Goal: Task Accomplishment & Management: Use online tool/utility

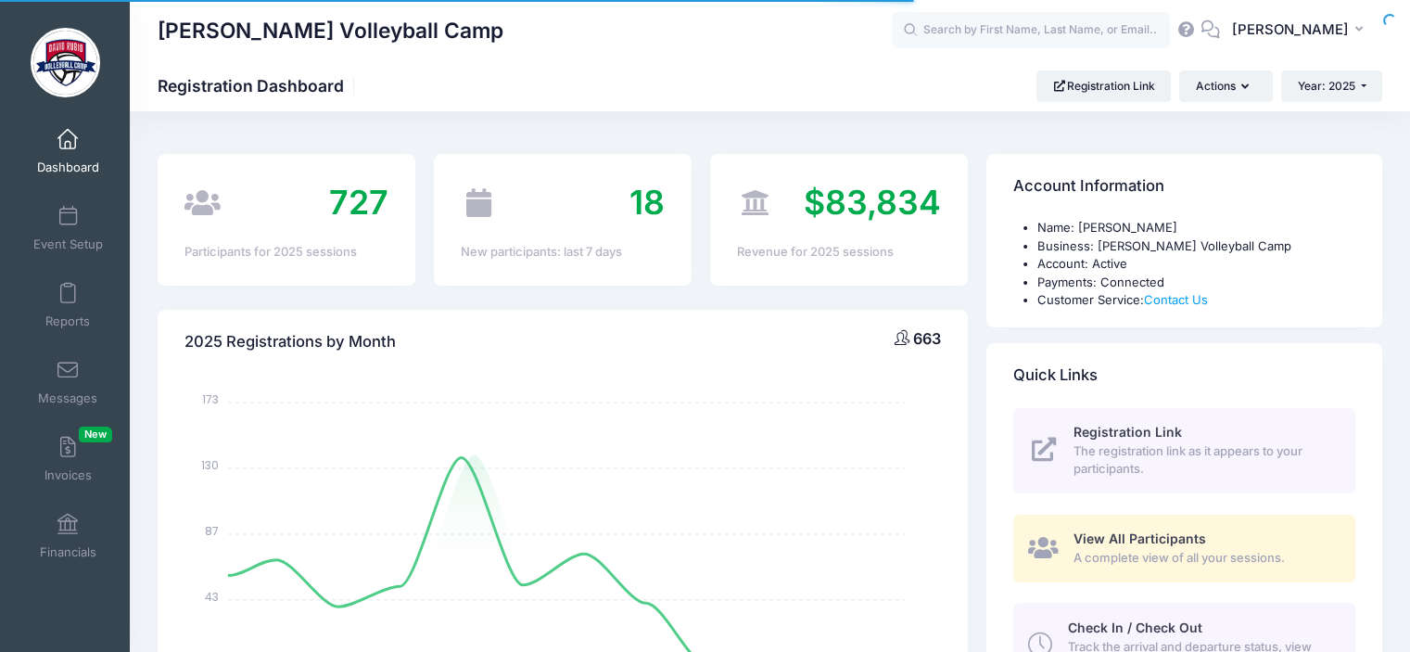
select select
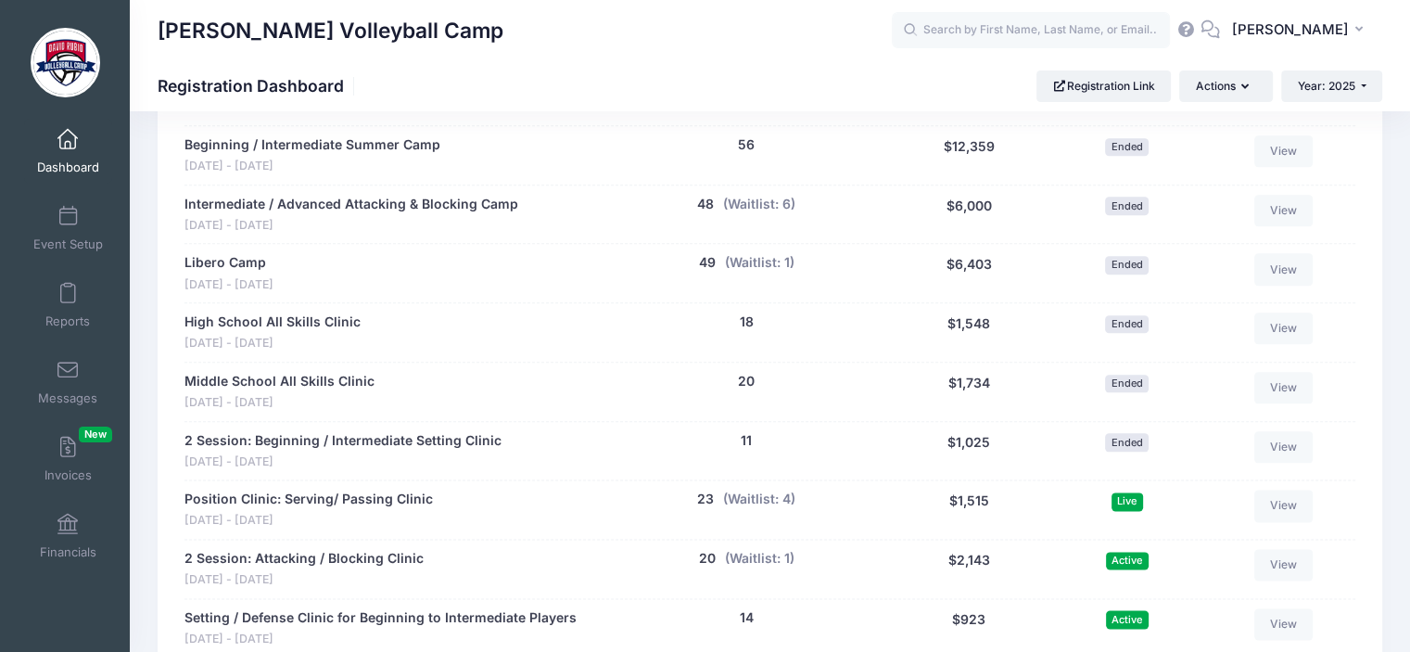
scroll to position [2223, 0]
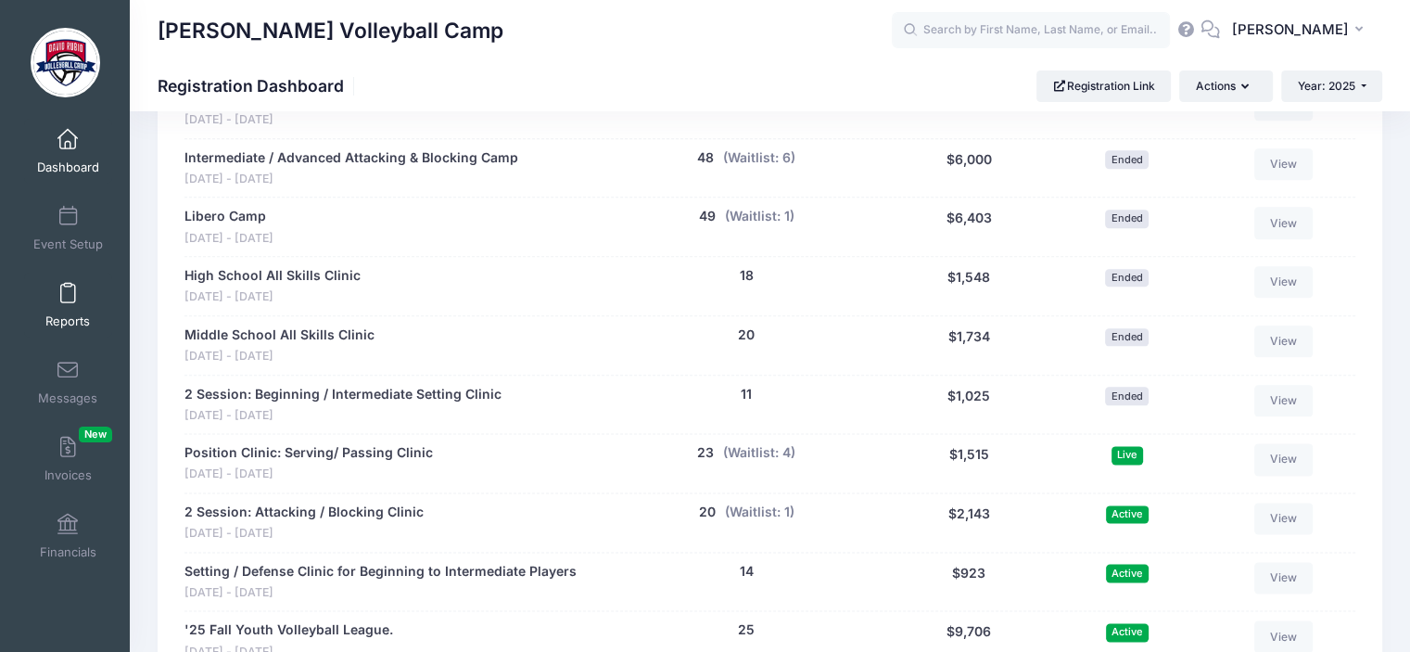
click at [68, 299] on span at bounding box center [68, 294] width 0 height 20
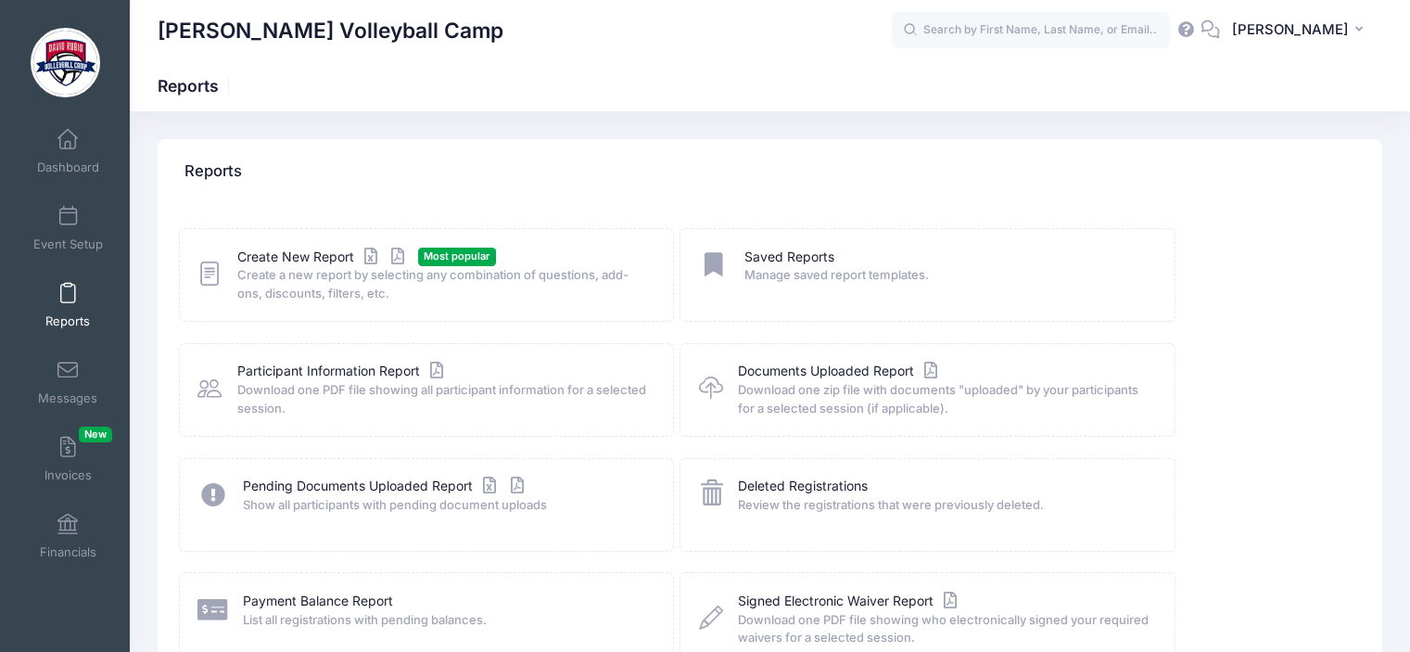
click at [447, 265] on div "Create New Report Most popular" at bounding box center [443, 257] width 412 height 19
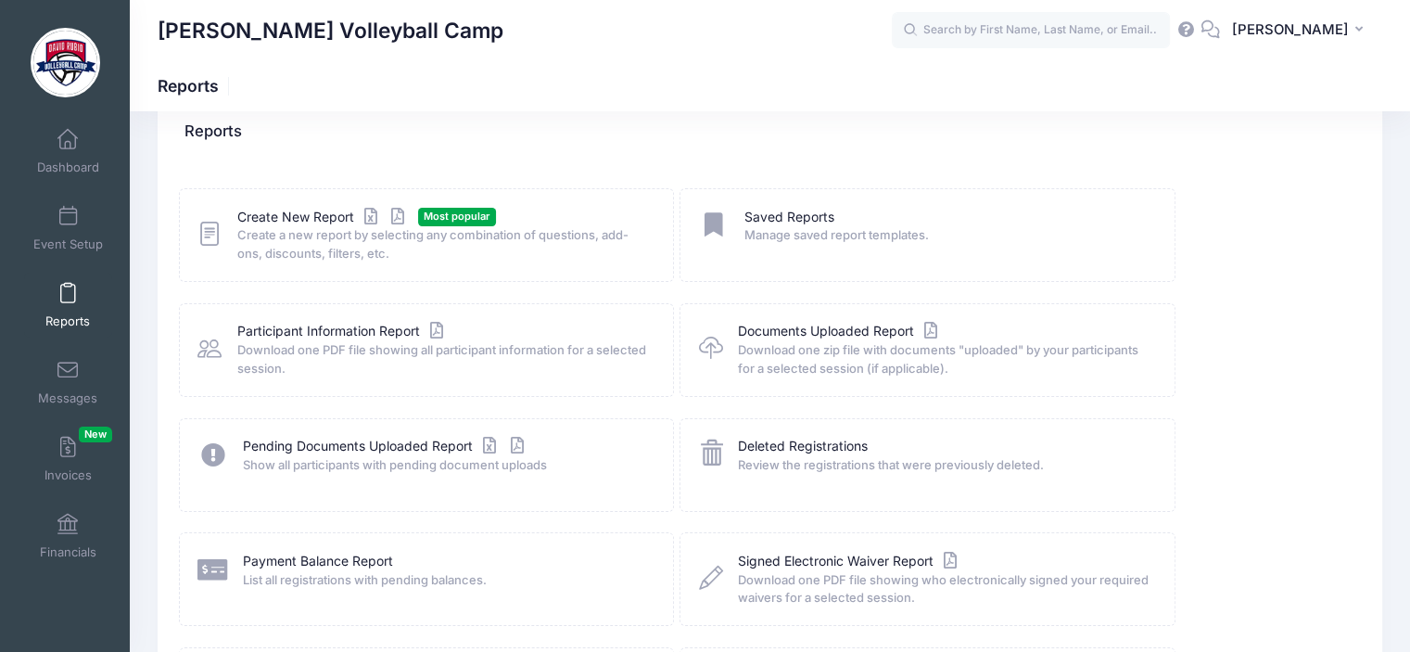
scroll to position [41, 0]
click at [458, 215] on span "Most popular" at bounding box center [457, 216] width 78 height 18
click at [213, 238] on icon at bounding box center [209, 233] width 24 height 29
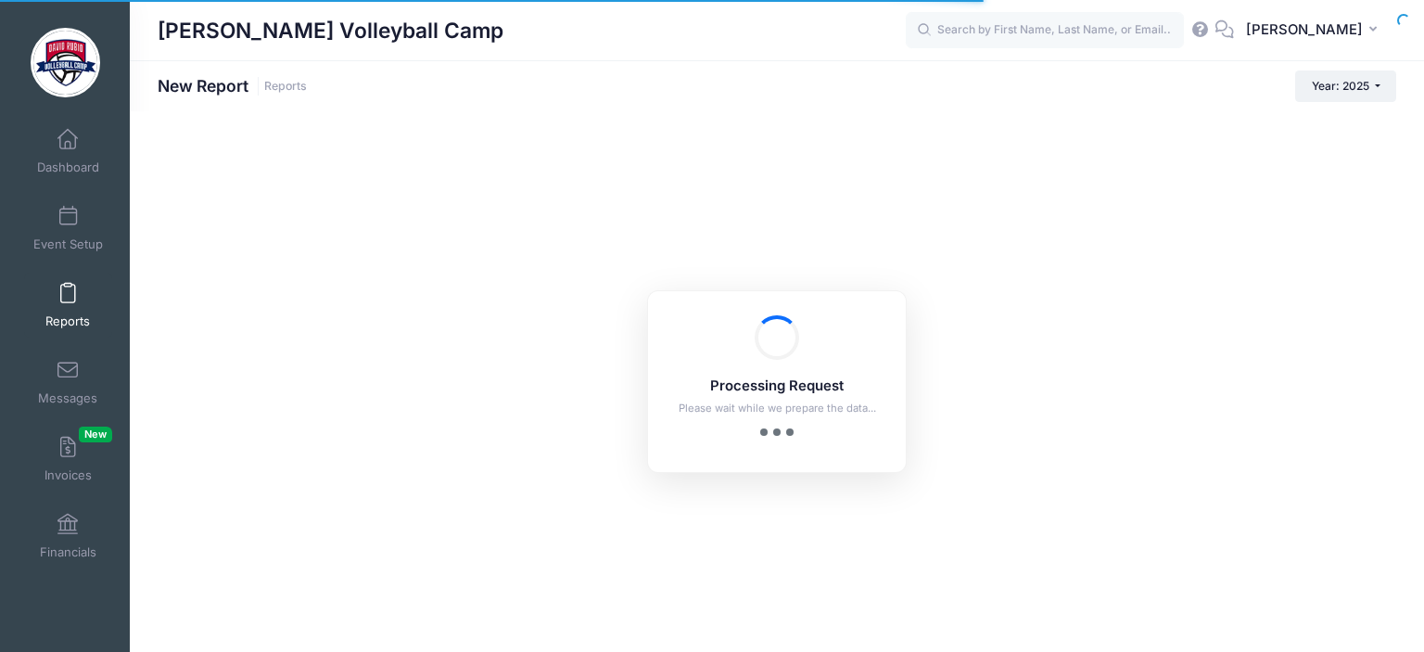
checkbox input "true"
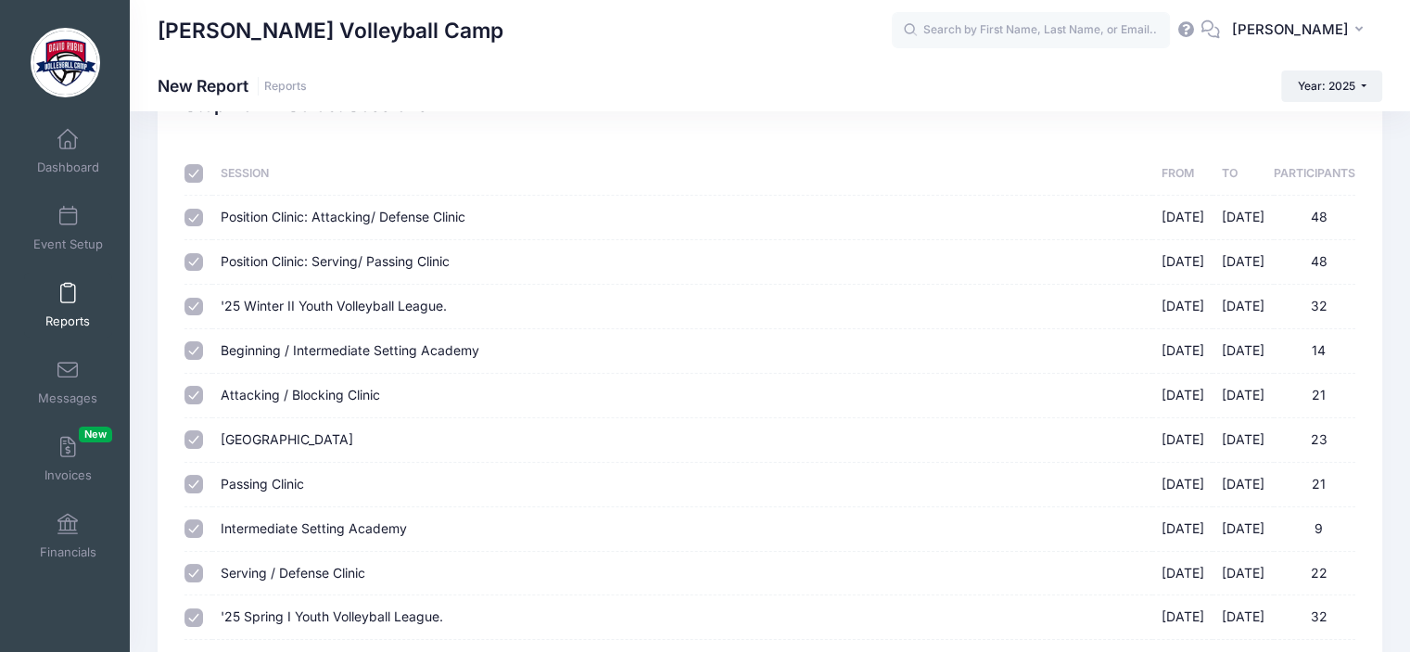
scroll to position [89, 0]
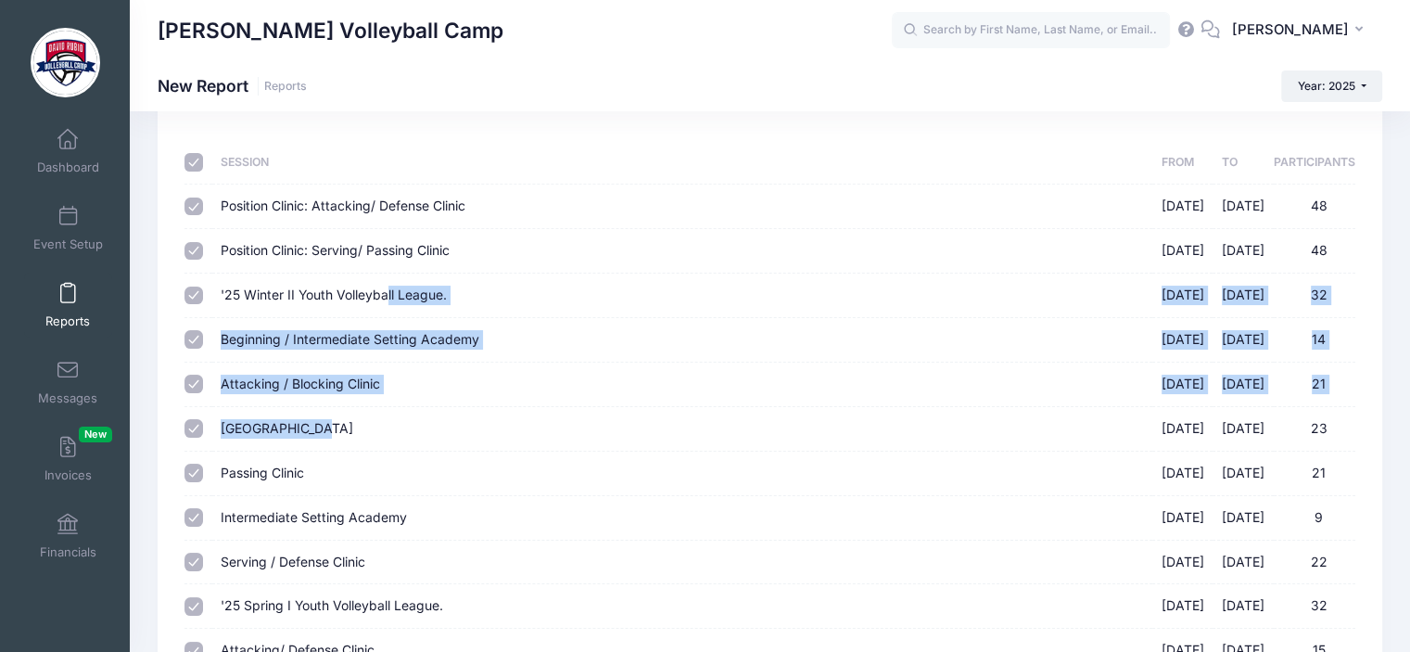
drag, startPoint x: 439, startPoint y: 441, endPoint x: 390, endPoint y: 291, distance: 158.0
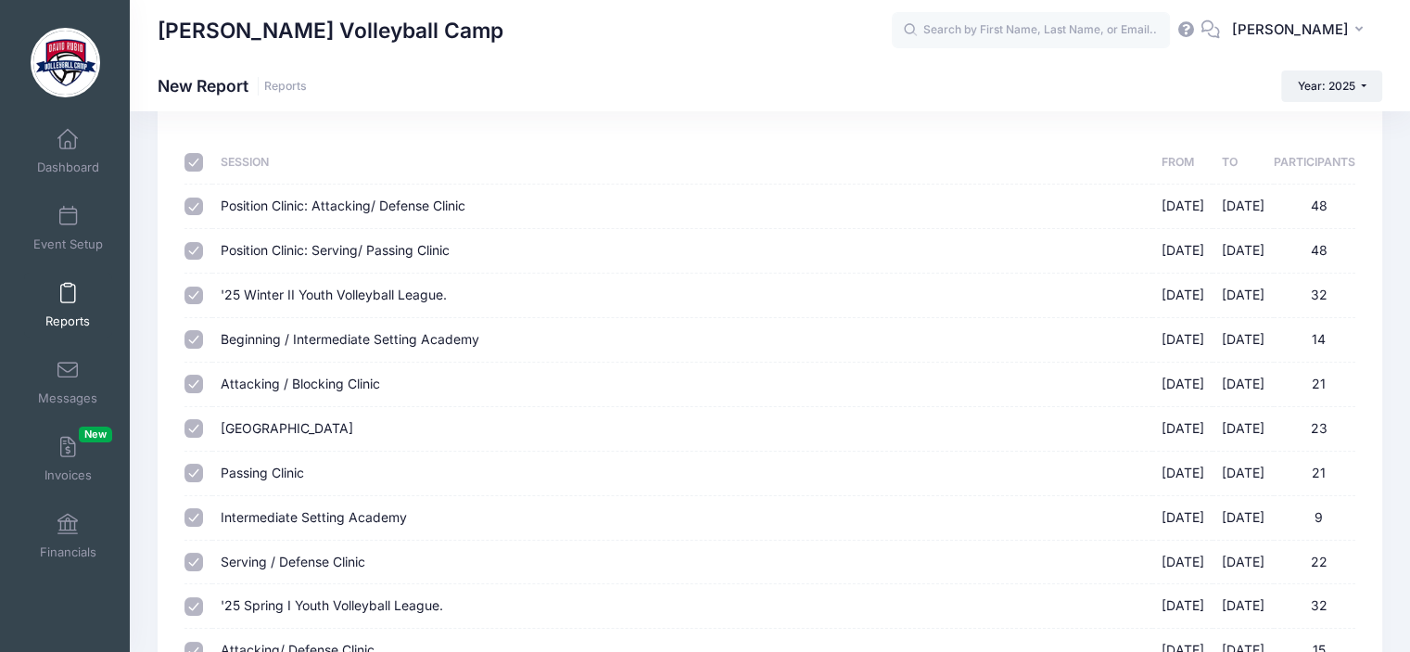
click at [345, 161] on th "Session" at bounding box center [682, 163] width 940 height 44
click at [343, 161] on th "Session" at bounding box center [682, 163] width 940 height 44
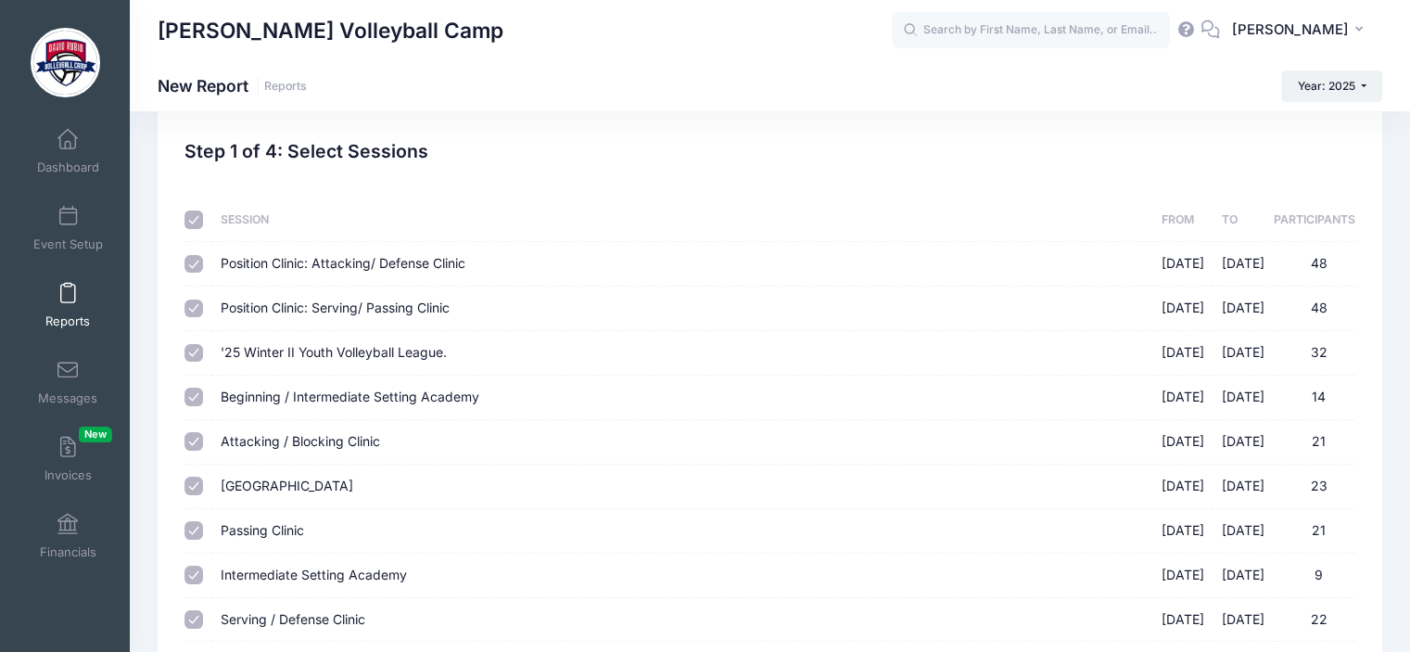
scroll to position [30, 0]
click at [191, 221] on input "checkbox" at bounding box center [193, 221] width 19 height 19
checkbox input "false"
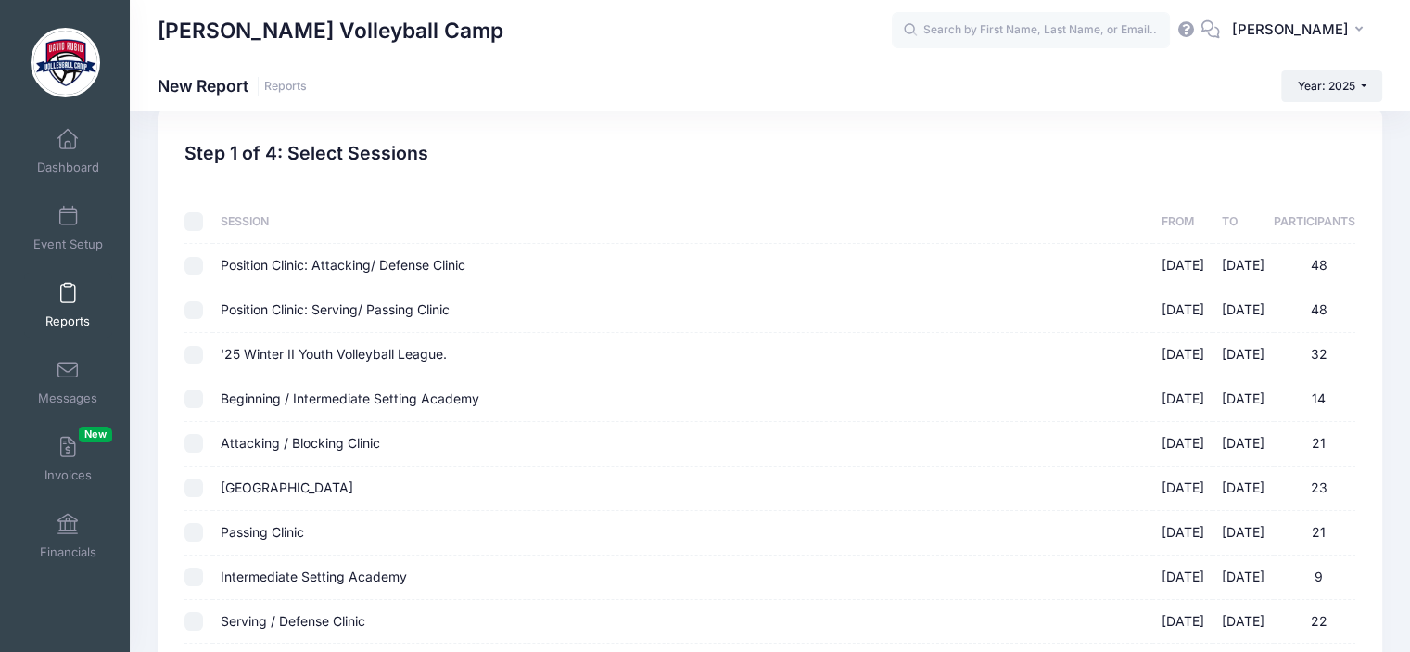
checkbox input "false"
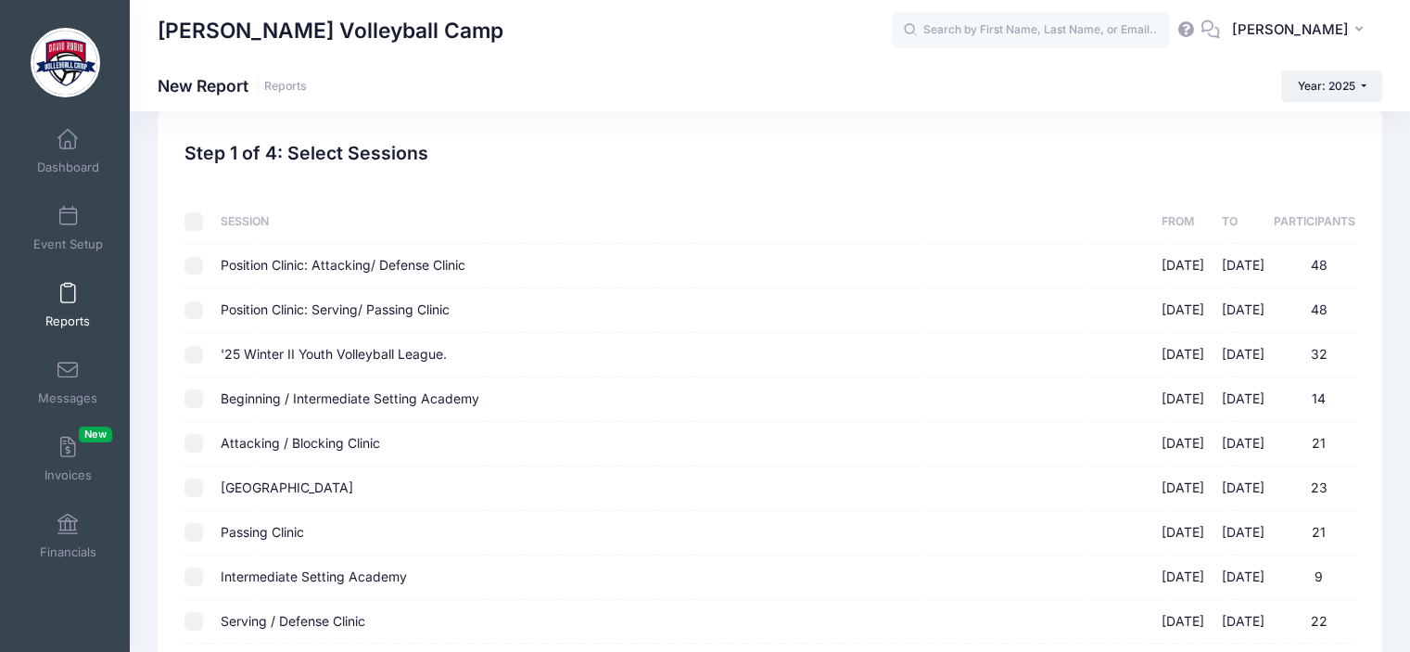
checkbox input "false"
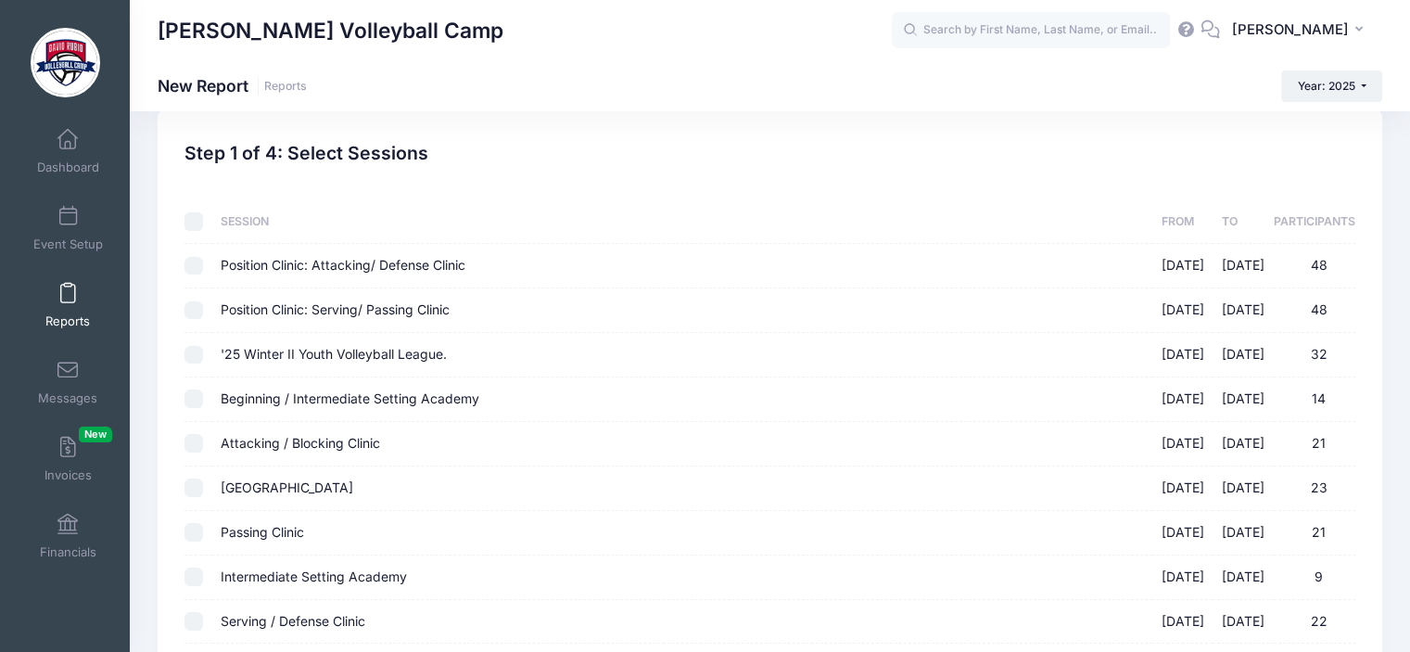
checkbox input "false"
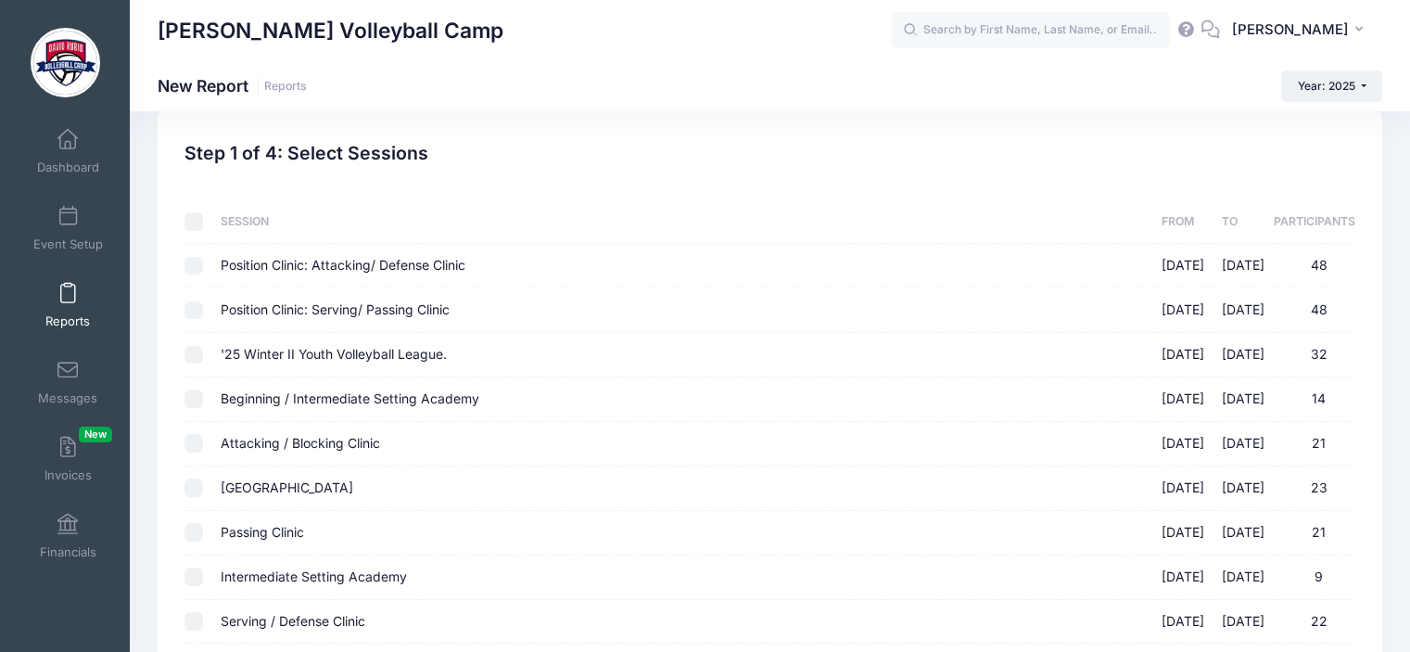
checkbox input "false"
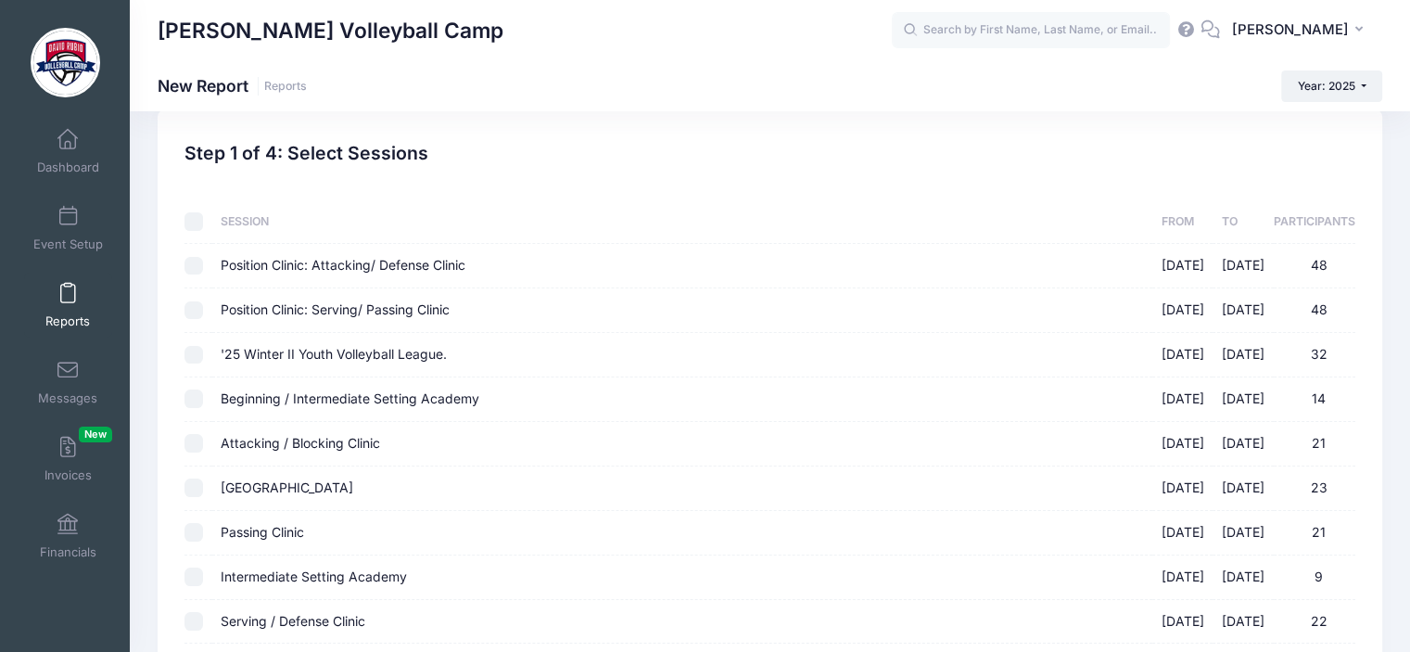
checkbox input "false"
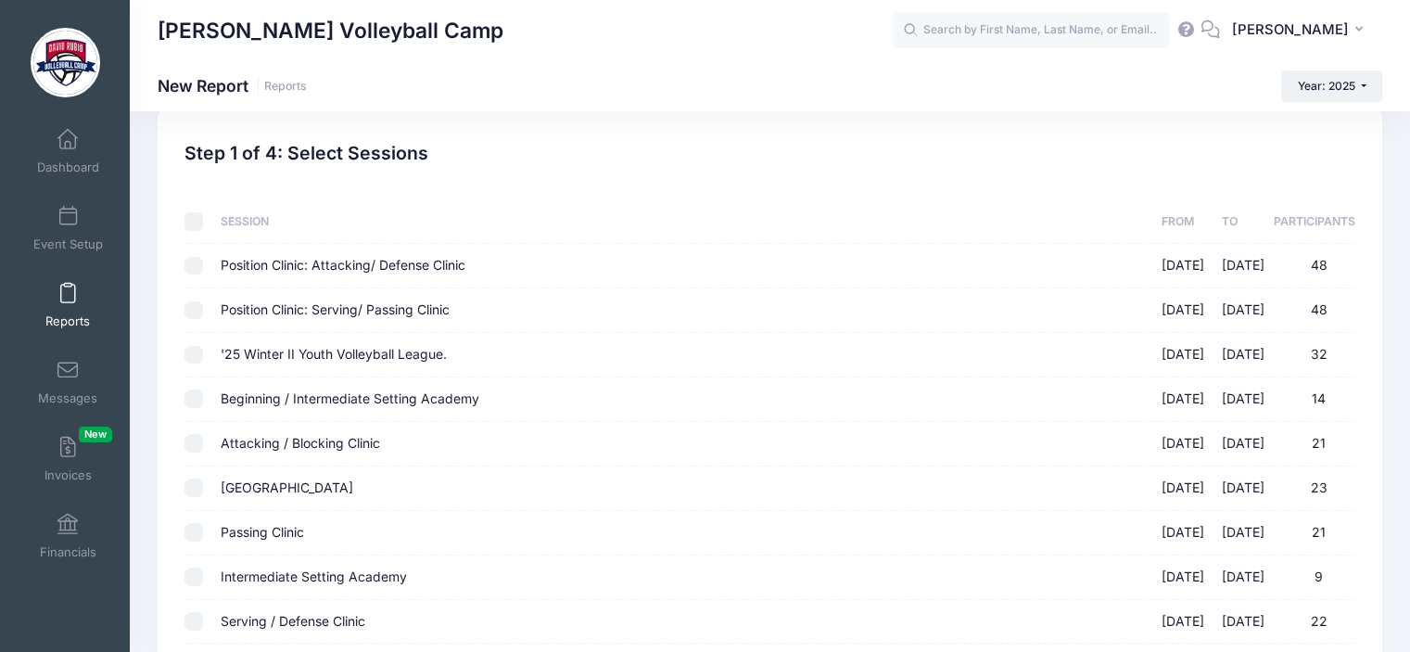
checkbox input "false"
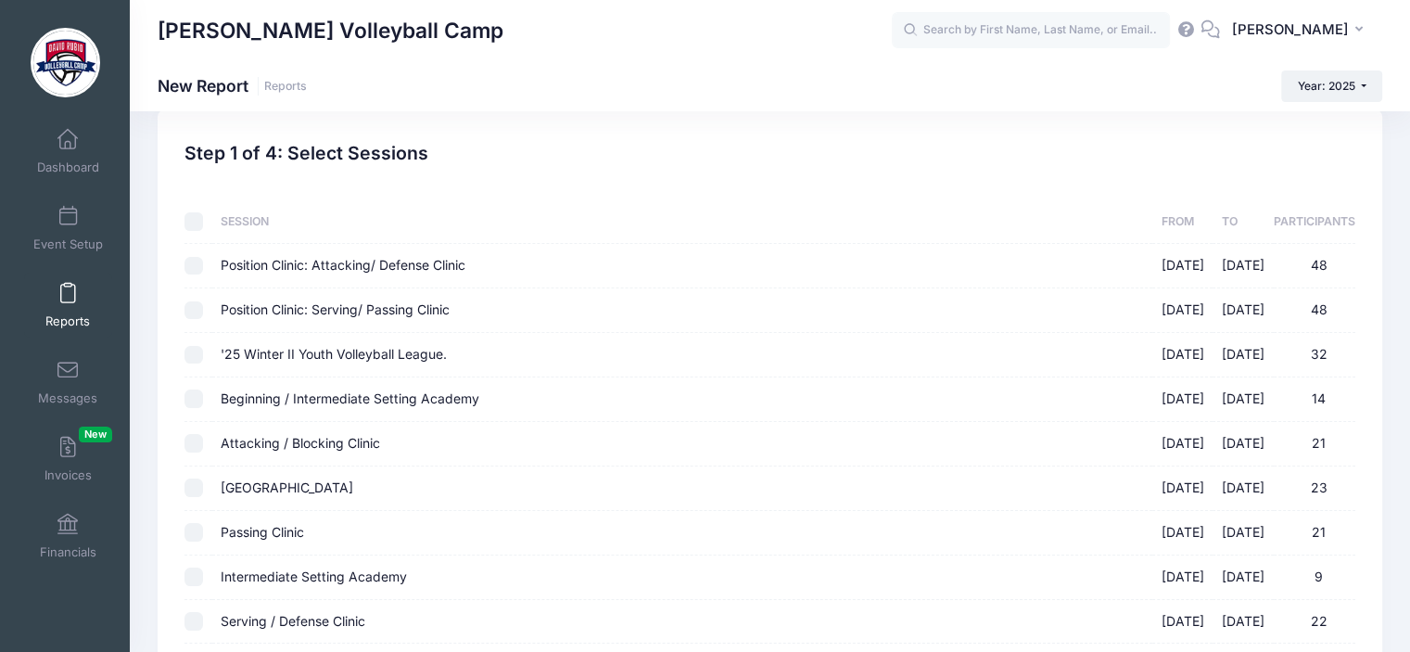
checkbox input "false"
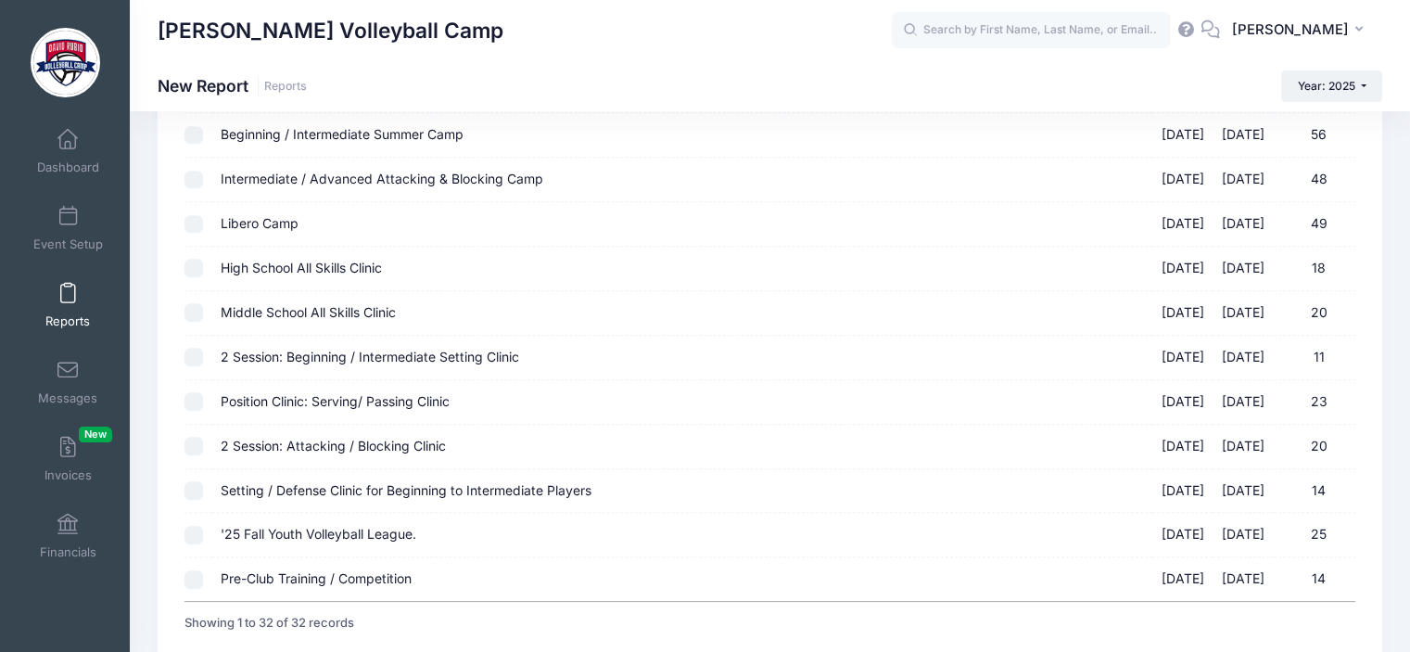
scroll to position [1091, 0]
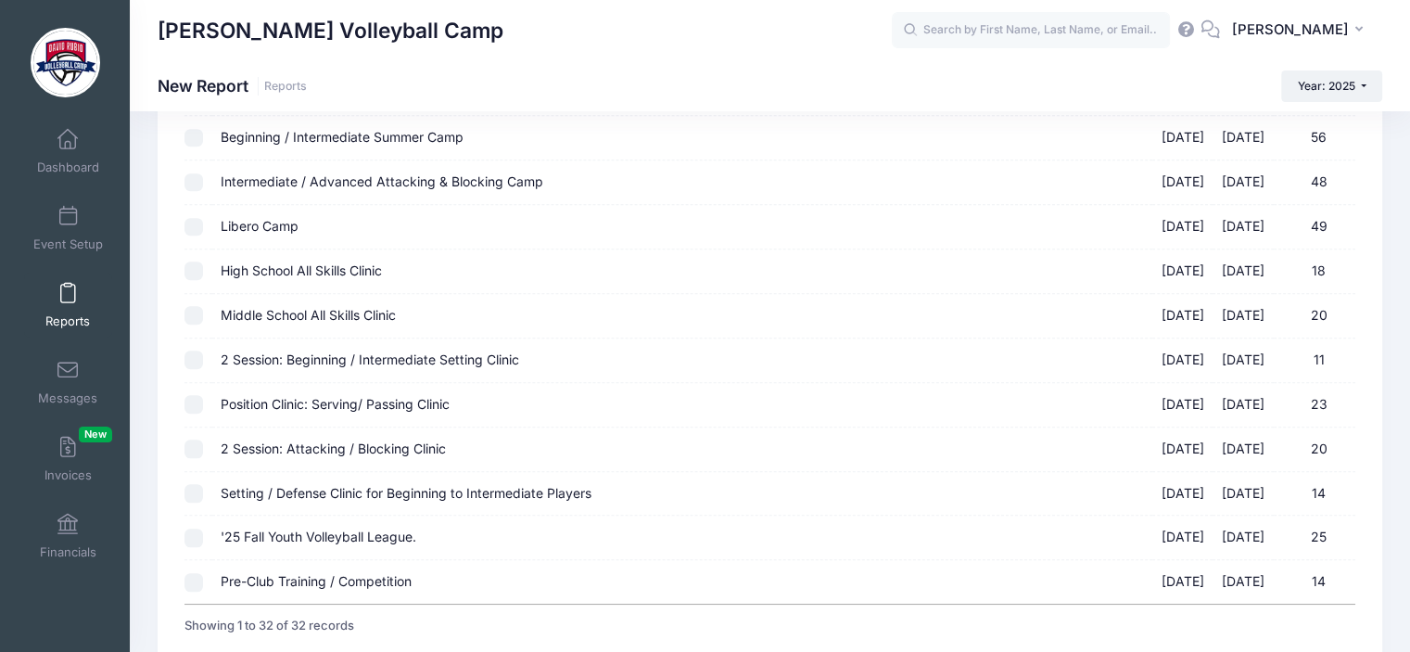
click at [191, 397] on input "Position Clinic: Serving/ Passing Clinic [DATE] - [DATE] 23" at bounding box center [193, 404] width 19 height 19
checkbox input "true"
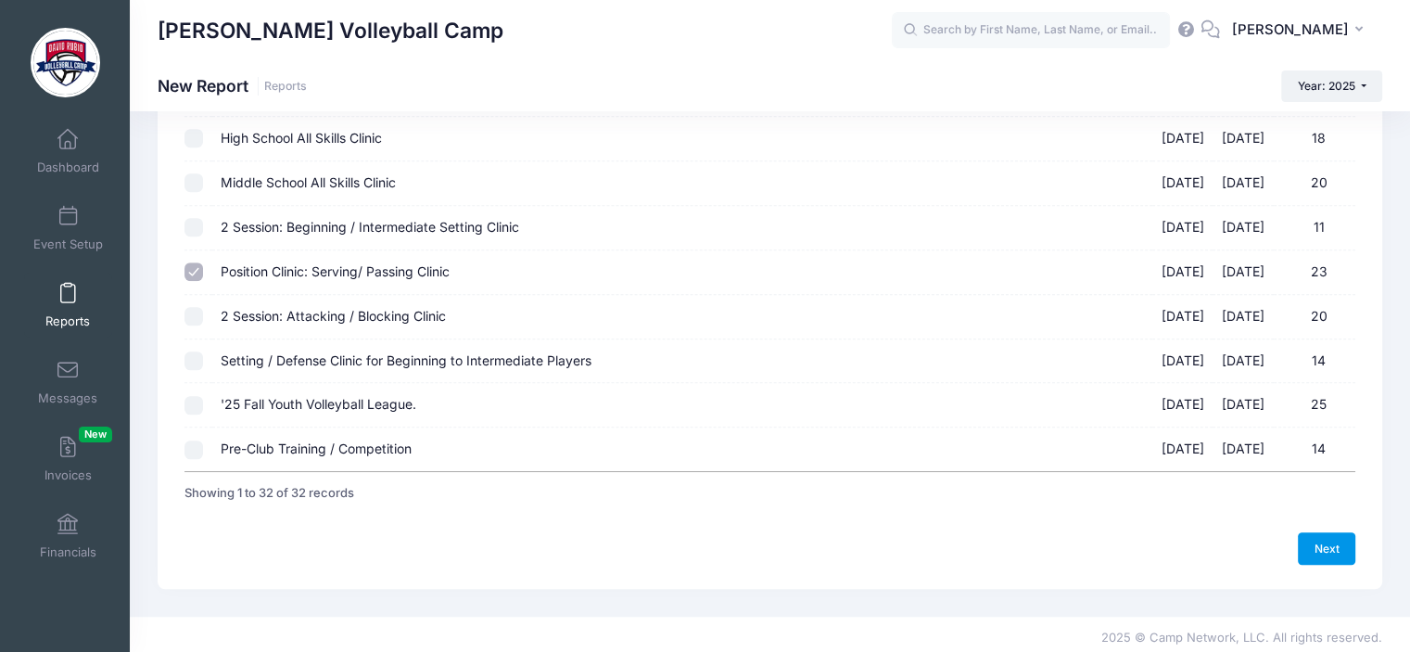
click at [1318, 532] on link "Next" at bounding box center [1326, 548] width 57 height 32
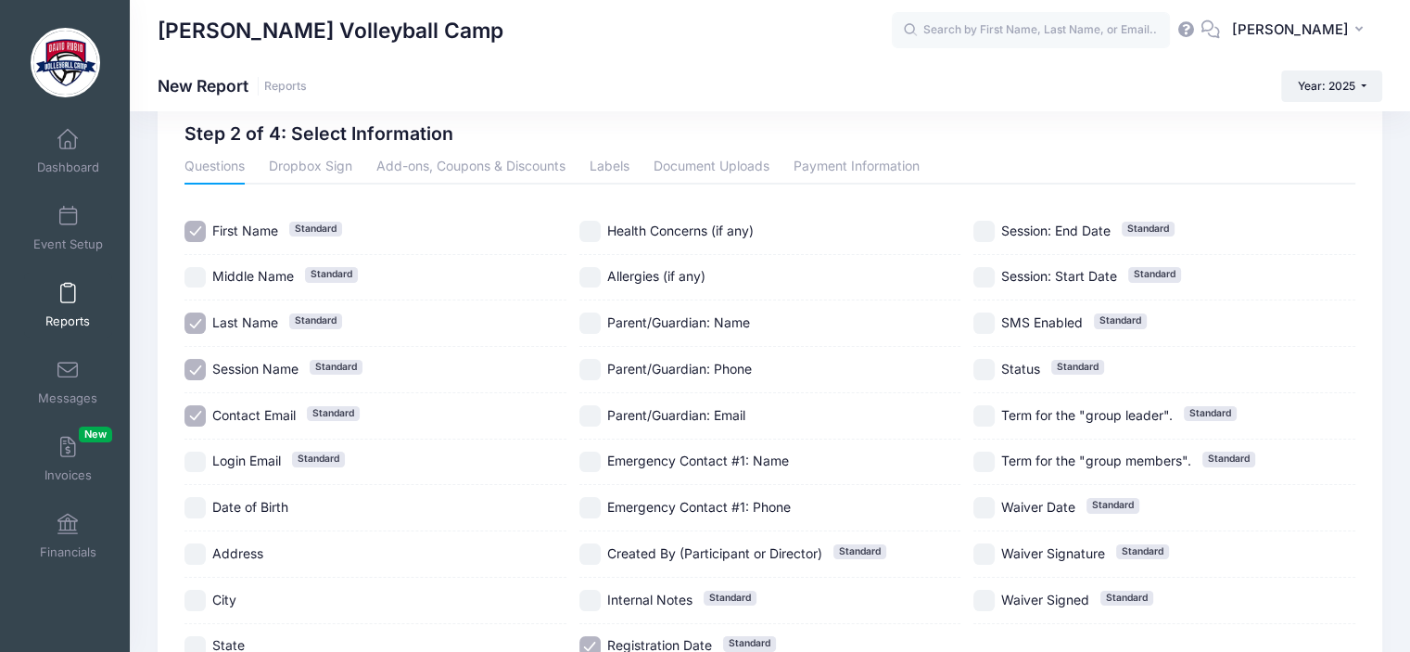
scroll to position [59, 0]
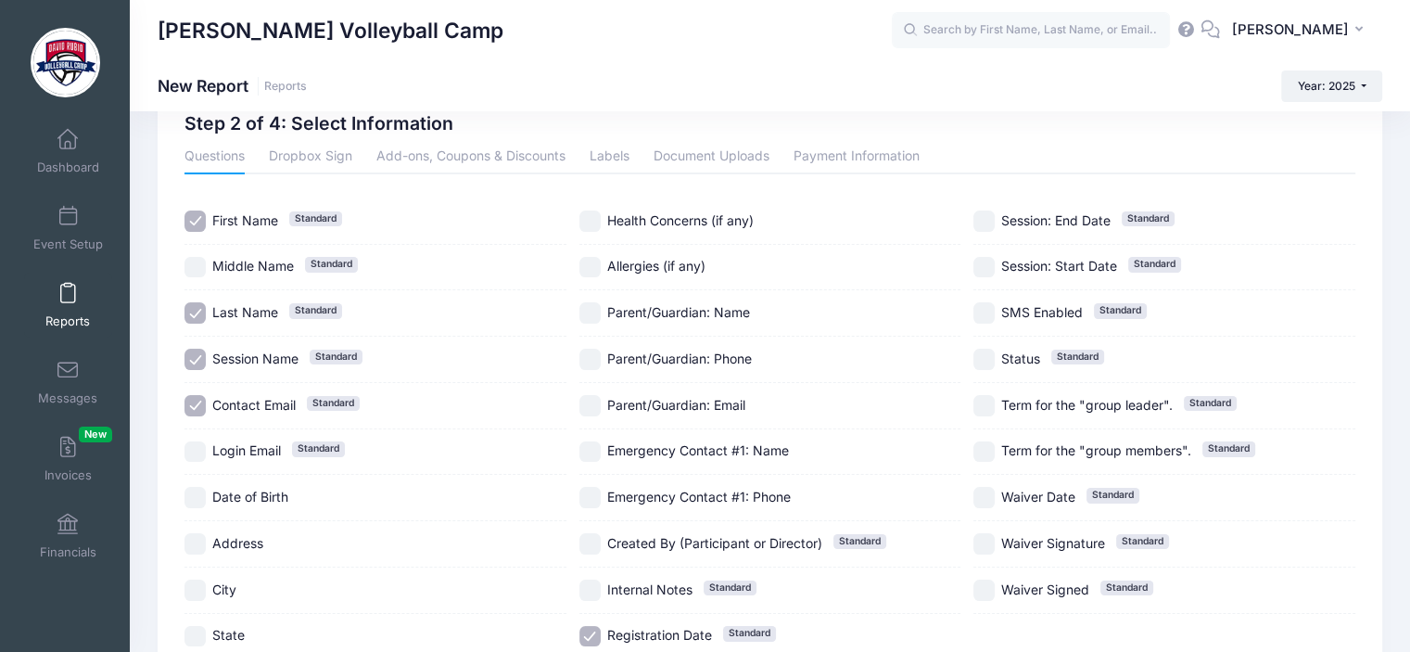
click at [195, 416] on div "Contact Email Standard" at bounding box center [375, 406] width 382 height 46
checkbox input "false"
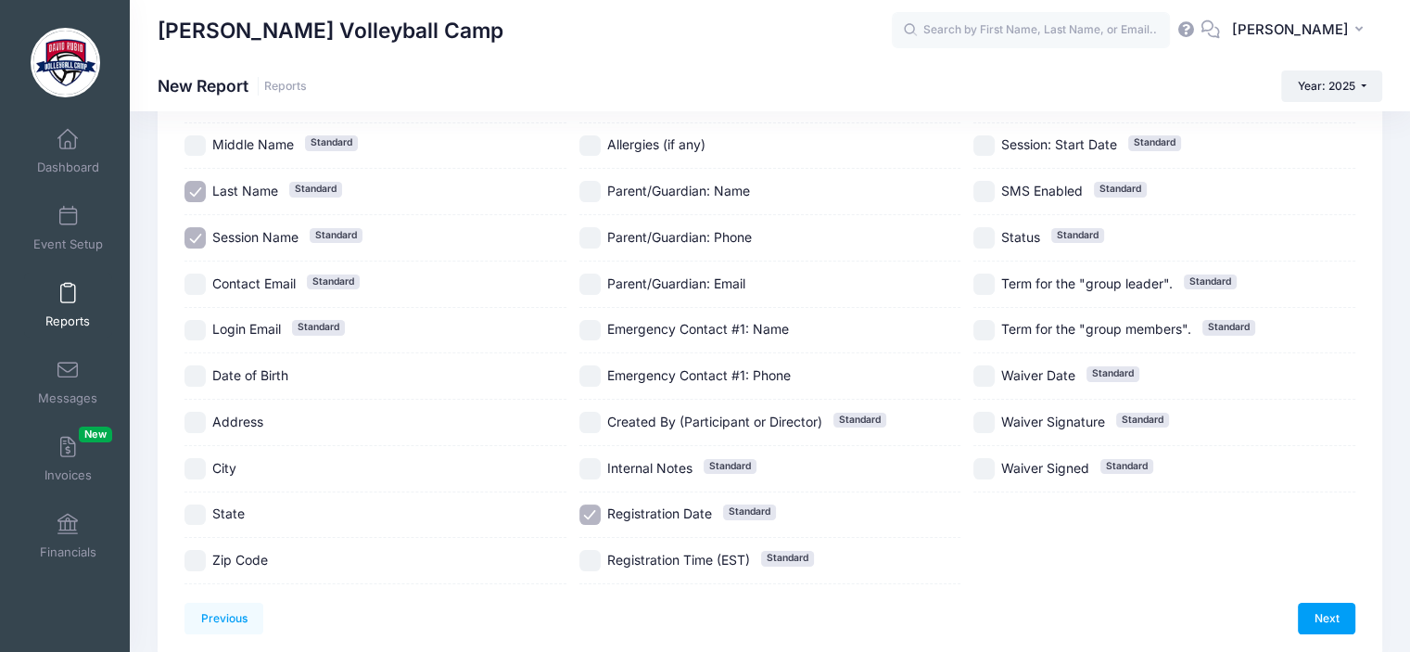
scroll to position [182, 0]
click at [584, 513] on input "Registration Date Standard" at bounding box center [589, 513] width 21 height 21
checkbox input "false"
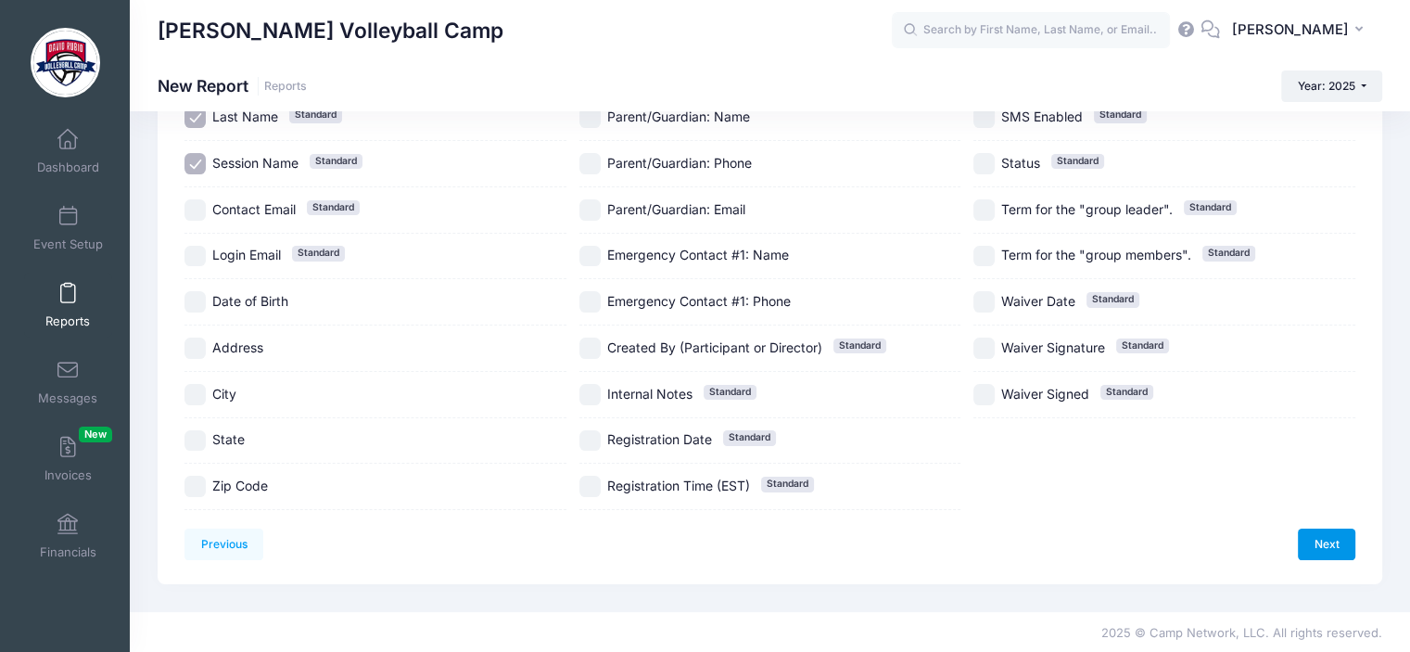
click at [1325, 542] on link "Next" at bounding box center [1326, 544] width 57 height 32
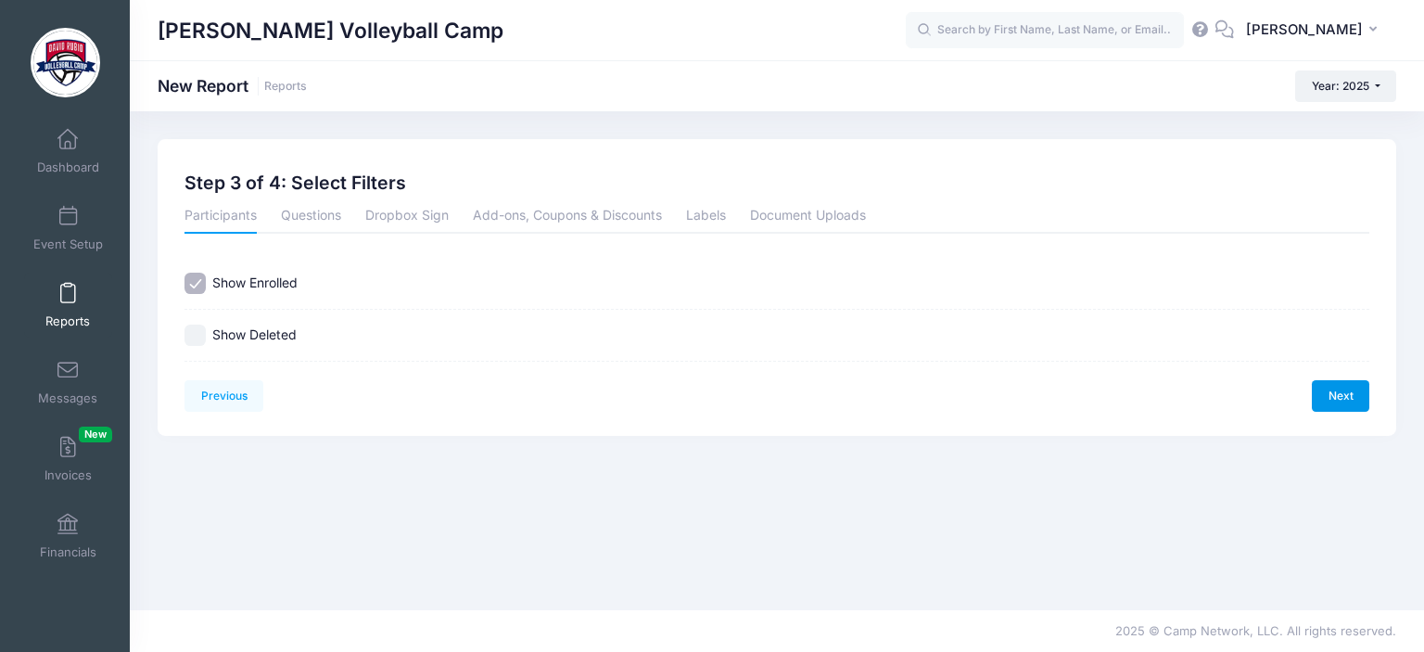
click at [1341, 396] on link "Next" at bounding box center [1340, 396] width 57 height 32
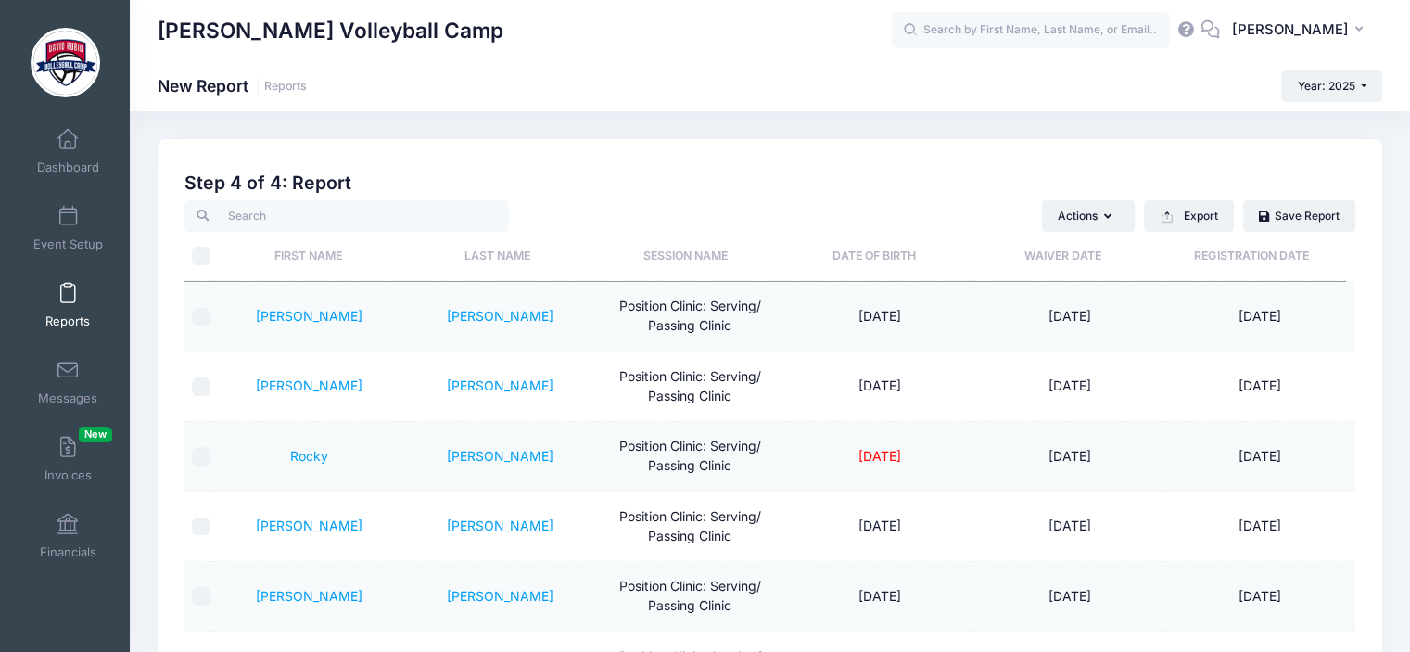
click at [478, 255] on th "Last Name" at bounding box center [497, 256] width 188 height 49
click at [1112, 215] on button "Actions" at bounding box center [1088, 216] width 93 height 32
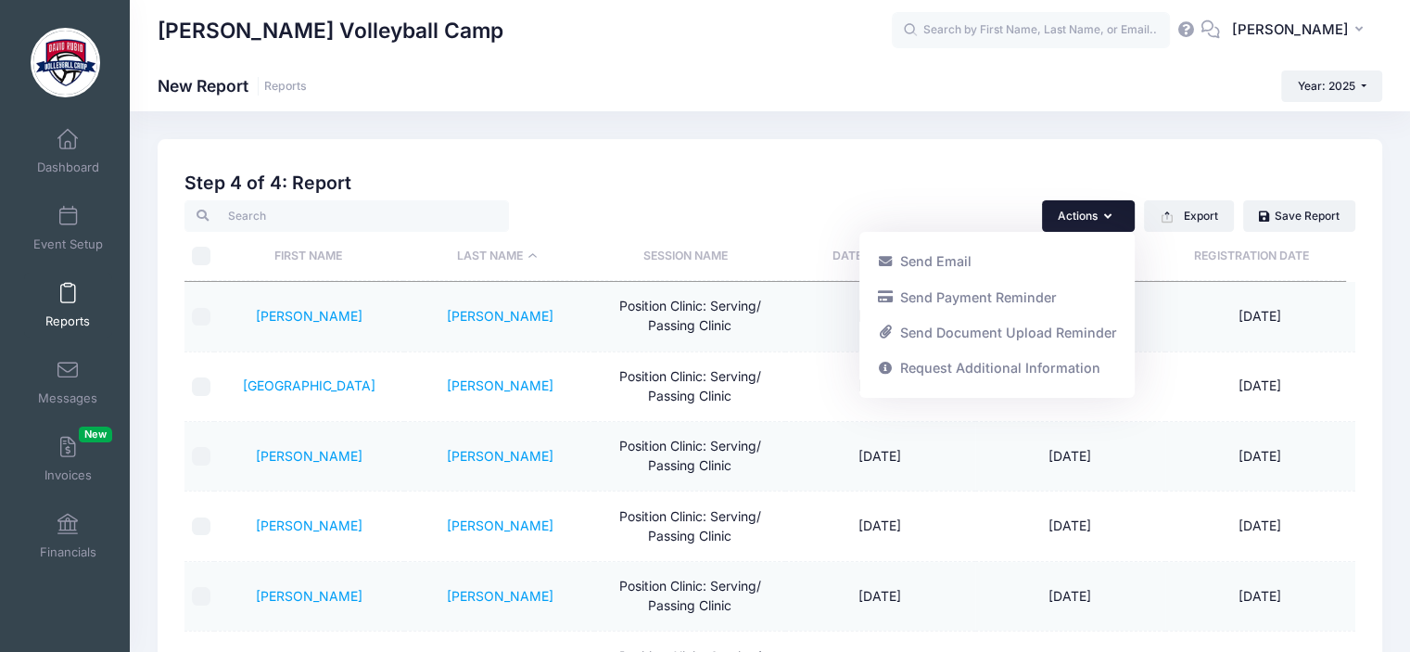
click at [919, 201] on div "Actions Send Email Send Payment Reminder Send Document Upload Reminder Request …" at bounding box center [1040, 216] width 630 height 32
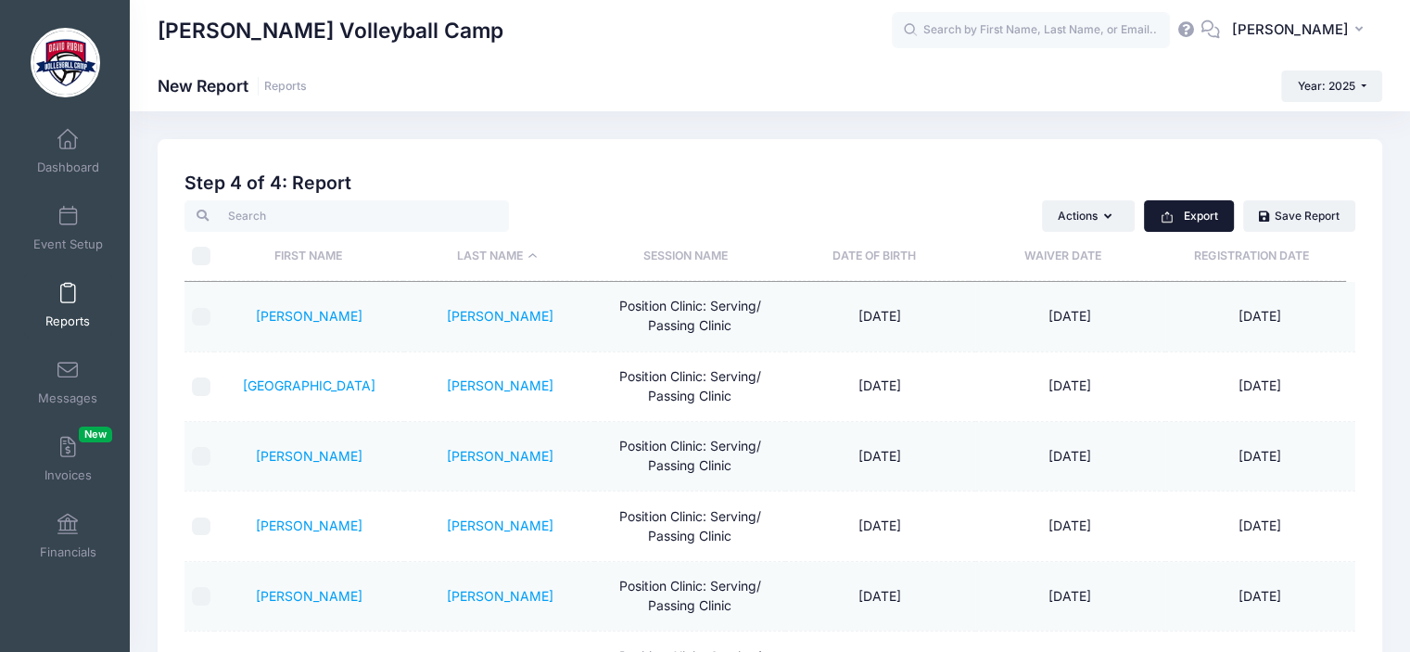
click at [1189, 214] on button "Export" at bounding box center [1189, 216] width 90 height 32
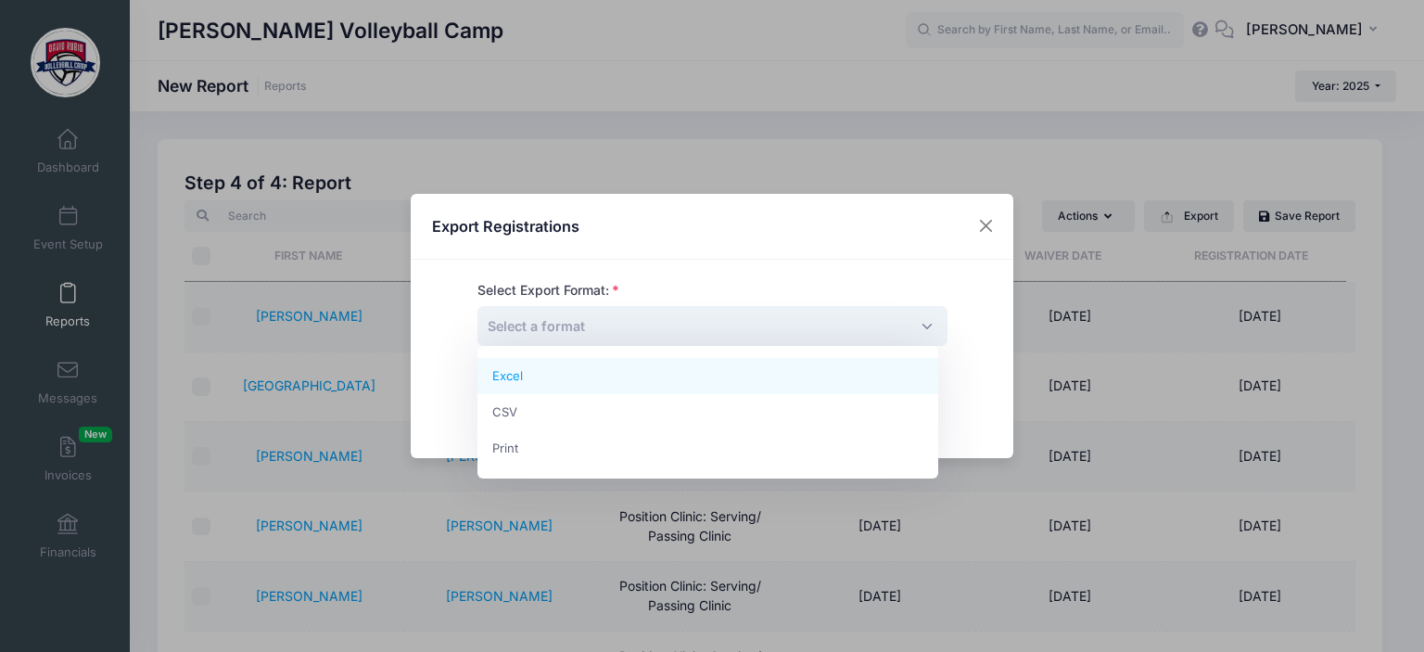
click at [907, 324] on span "Select a format" at bounding box center [712, 326] width 470 height 40
select select "excel"
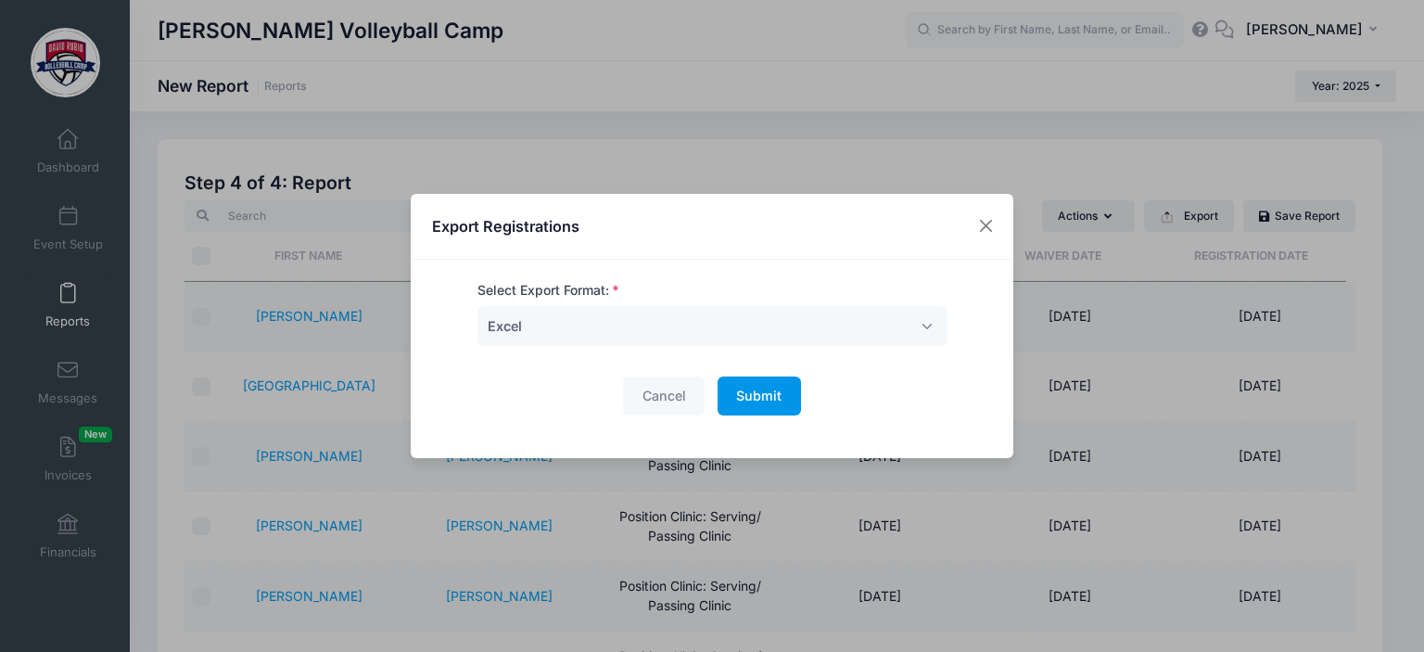
click at [759, 394] on span "Submit" at bounding box center [758, 396] width 45 height 16
